Goal: Information Seeking & Learning: Learn about a topic

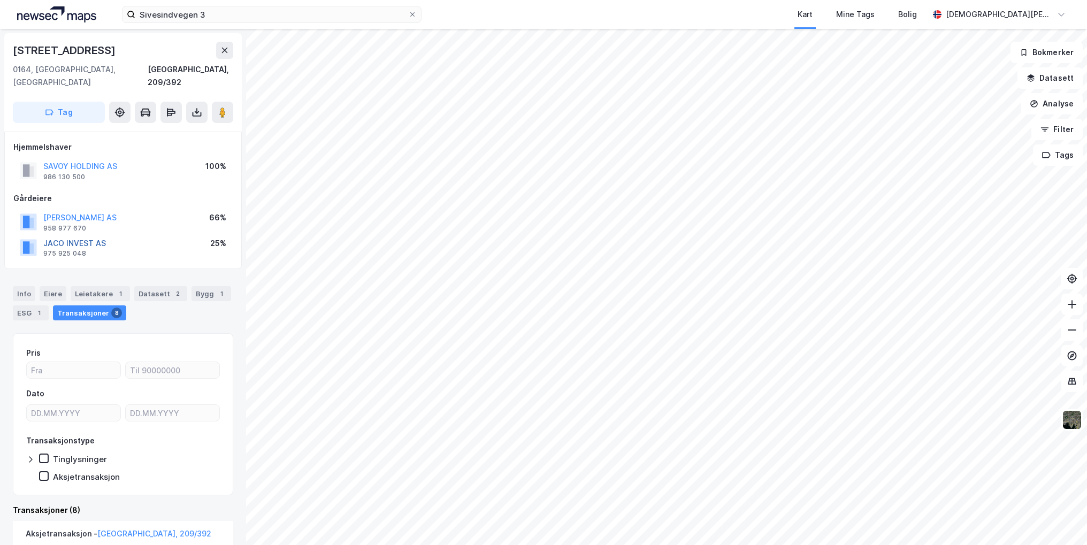
click at [0, 0] on button "JACO INVEST AS" at bounding box center [0, 0] width 0 height 0
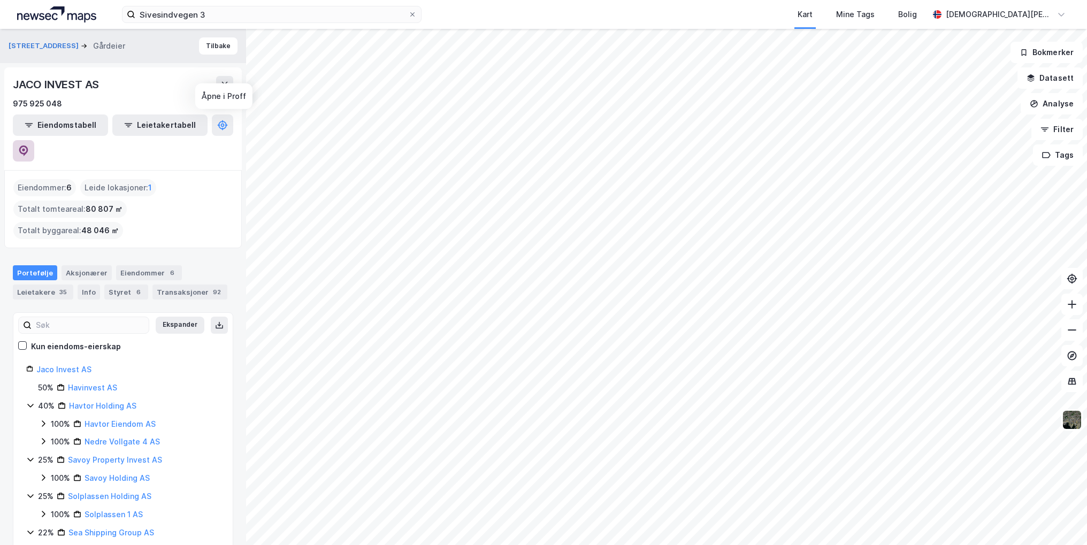
click at [28, 145] on icon at bounding box center [23, 150] width 9 height 11
click at [228, 86] on icon at bounding box center [224, 84] width 9 height 9
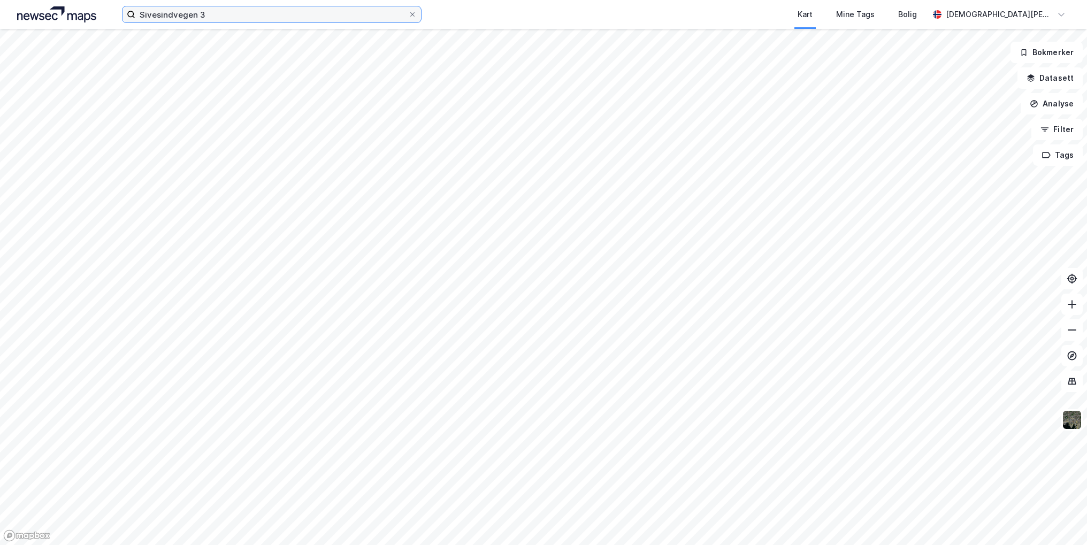
click at [297, 18] on input "Sivesindvegen 3" at bounding box center [271, 14] width 273 height 16
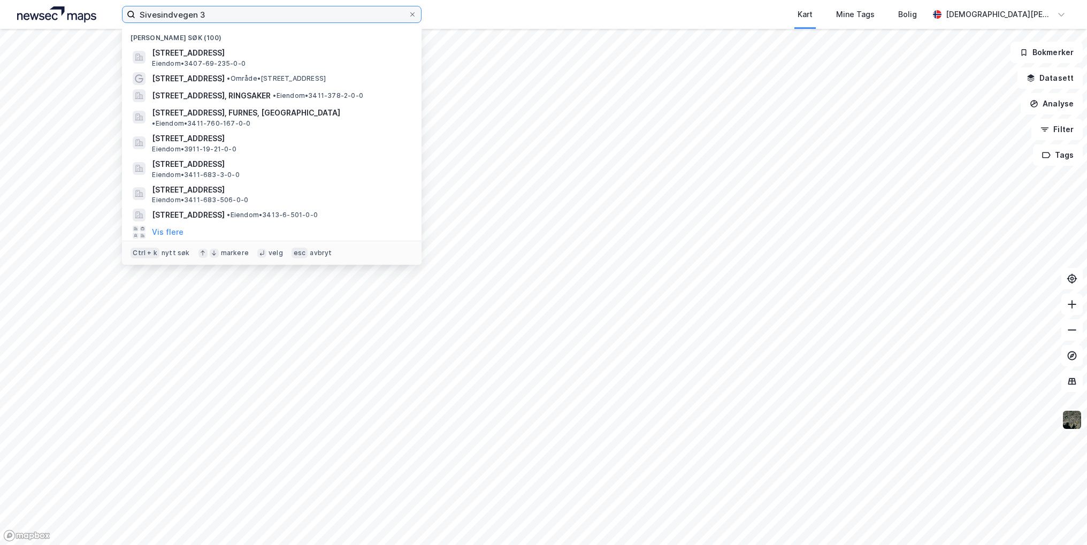
click at [298, 17] on input "Sivesindvegen 3" at bounding box center [271, 14] width 273 height 16
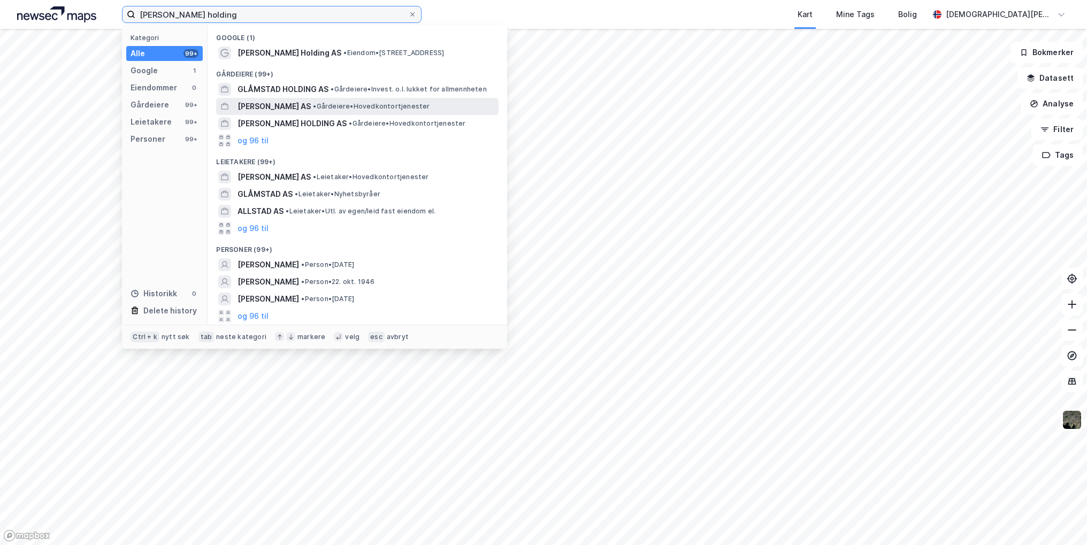
type input "[PERSON_NAME] holding"
click at [321, 105] on span "• Gårdeiere • Hovedkontortjenester" at bounding box center [371, 106] width 117 height 9
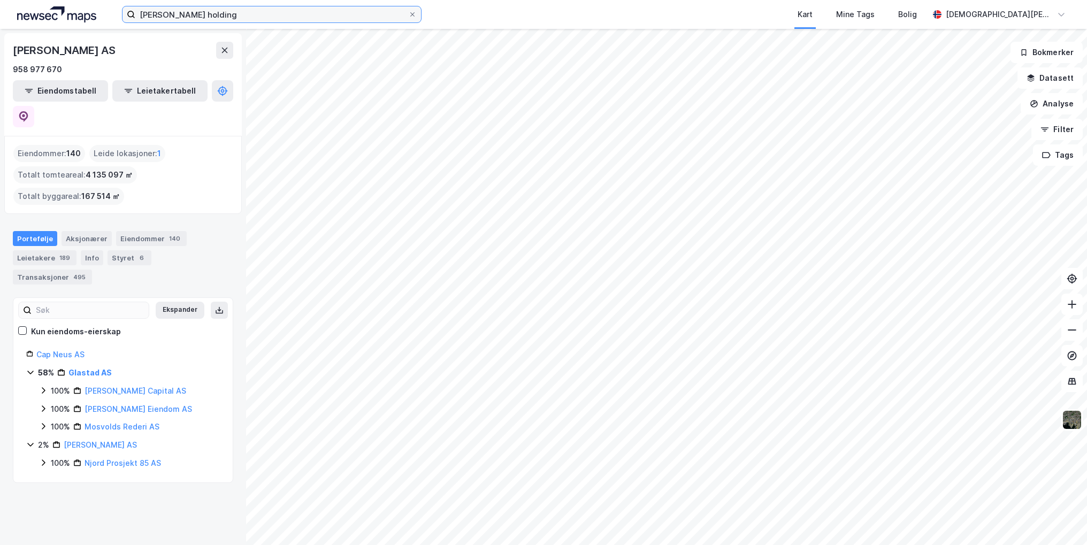
click at [220, 17] on input "[PERSON_NAME] holding" at bounding box center [271, 14] width 273 height 16
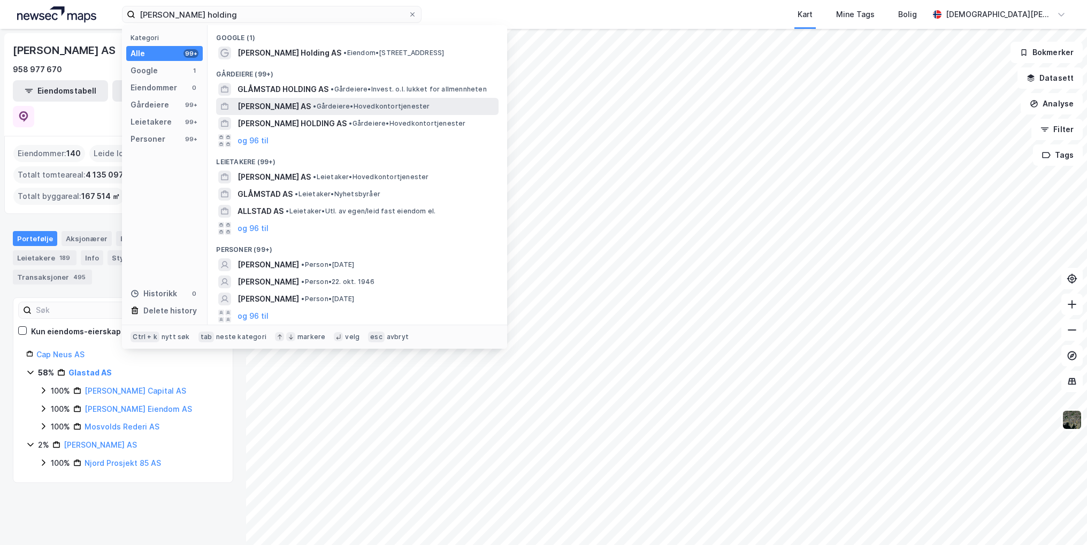
click at [313, 106] on span "• Gårdeiere • Hovedkontortjenester" at bounding box center [371, 106] width 117 height 9
